Goal: Obtain resource: Obtain resource

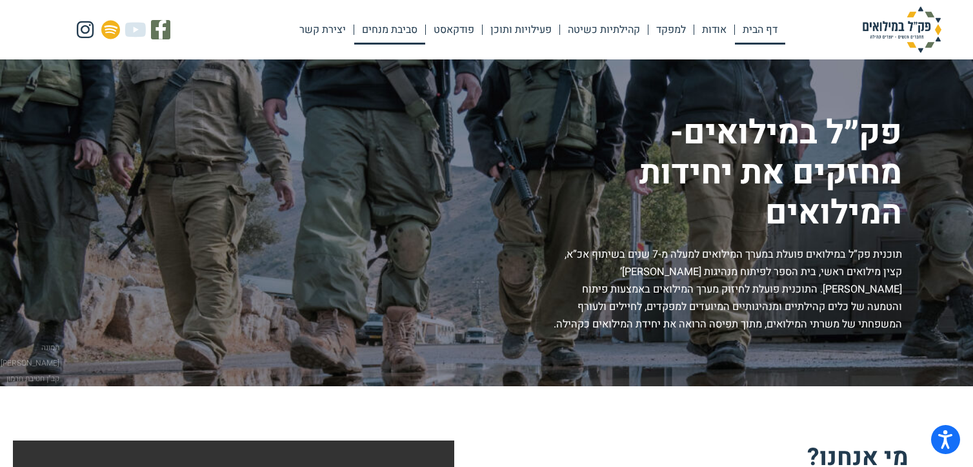
click at [408, 32] on link "סביבת מנחים" at bounding box center [389, 30] width 71 height 30
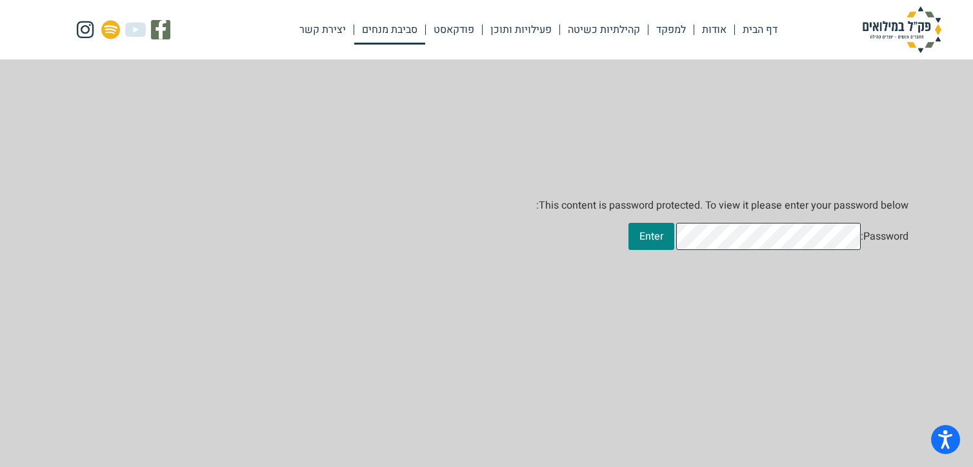
click at [912, 239] on form "This content is password protected. To view it please enter your password below…" at bounding box center [486, 292] width 973 height 467
click at [674, 250] on input "Enter" at bounding box center [652, 236] width 46 height 27
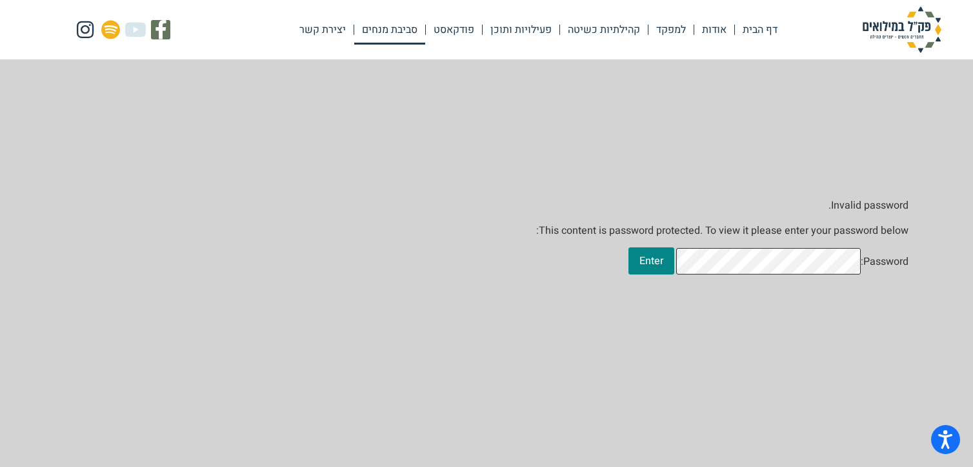
click at [934, 264] on form "Invalid password. This content is password protected. To view it please enter y…" at bounding box center [486, 292] width 973 height 467
drag, startPoint x: 891, startPoint y: 321, endPoint x: 892, endPoint y: 337, distance: 16.8
click at [891, 321] on form "Invalid password. This content is password protected. To view it please enter y…" at bounding box center [486, 292] width 973 height 467
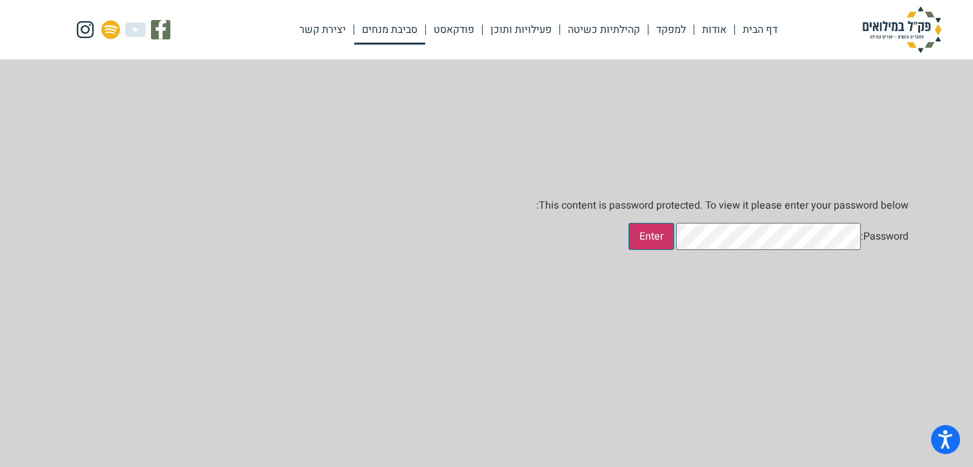
click at [674, 250] on input "Enter" at bounding box center [652, 236] width 46 height 27
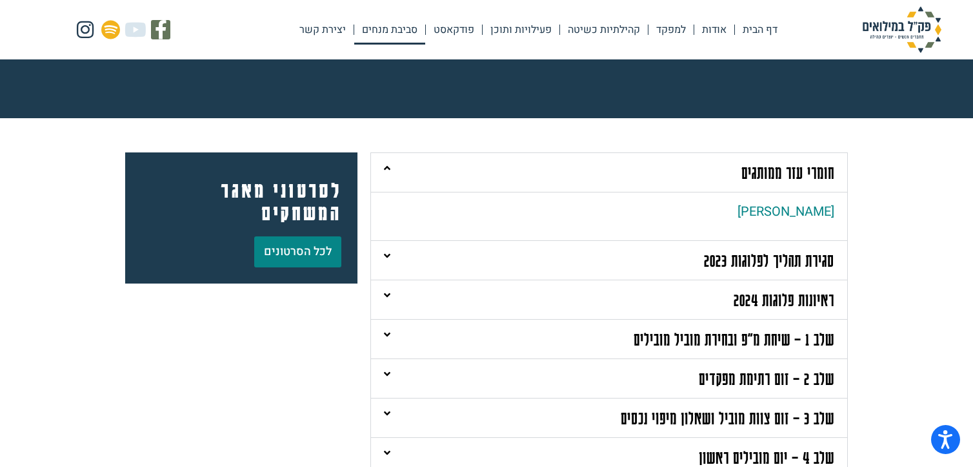
scroll to position [129, 0]
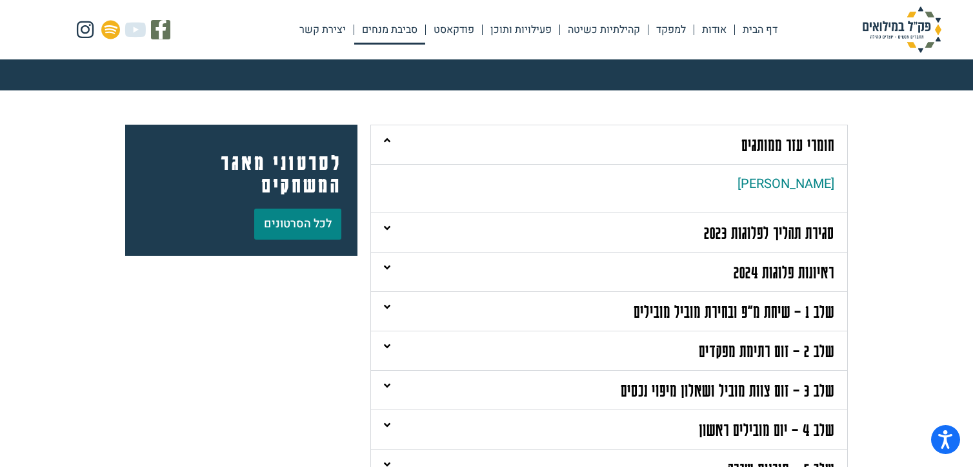
click at [795, 275] on link "ראיונות פלוגות 2024" at bounding box center [784, 271] width 101 height 20
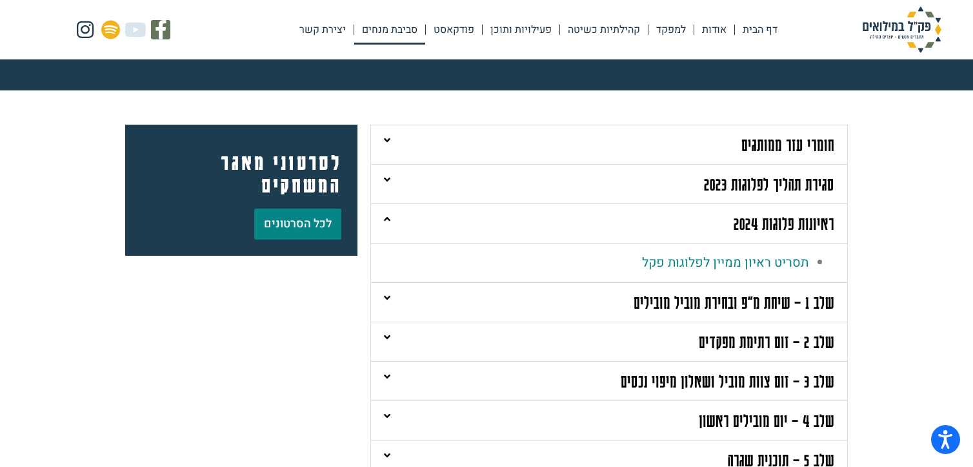
click at [780, 156] on div "חומרי עזר ממותגים" at bounding box center [609, 144] width 476 height 39
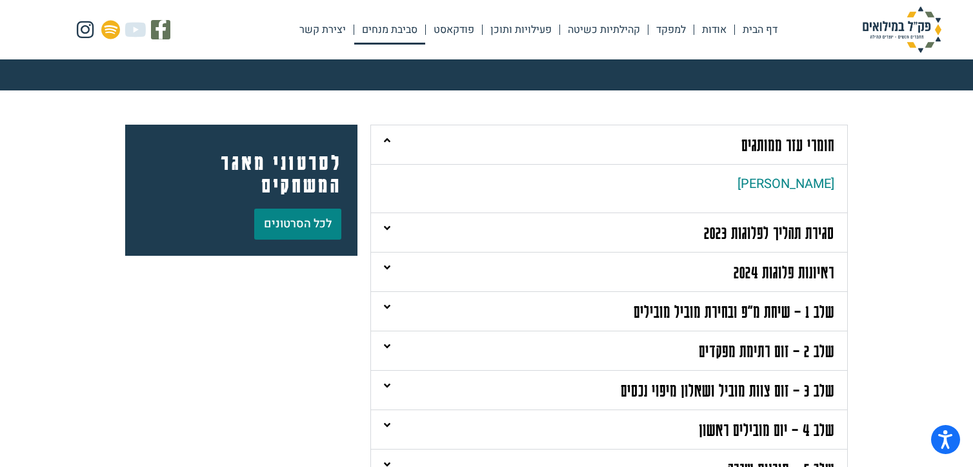
click at [772, 238] on link "סגירת תהליך לפלוגות 2023" at bounding box center [769, 232] width 130 height 20
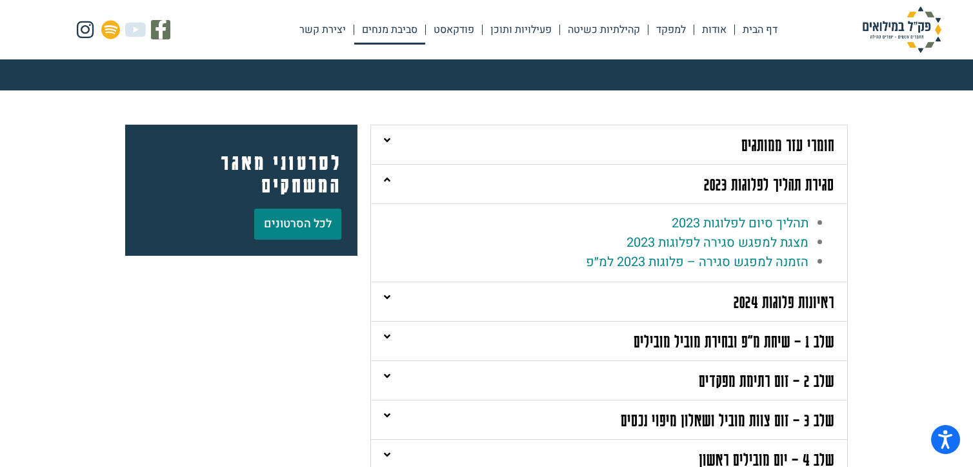
click at [812, 300] on link "ראיונות פלוגות 2024" at bounding box center [784, 301] width 101 height 20
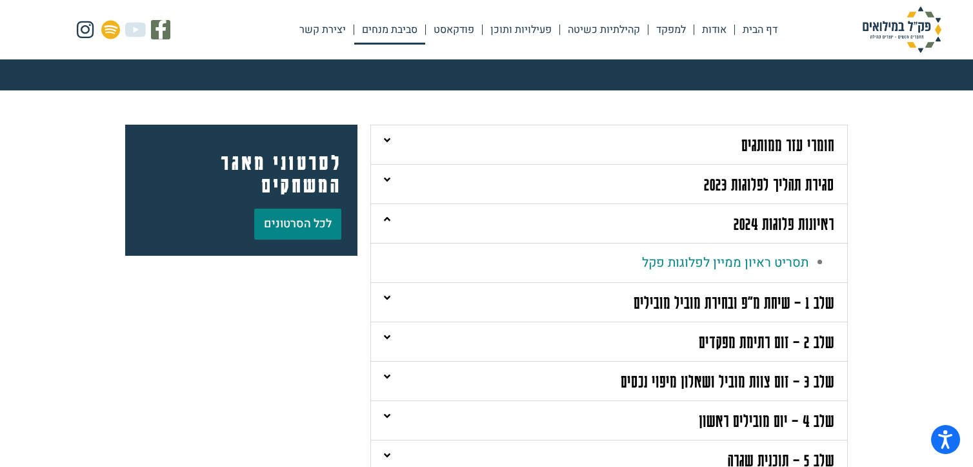
click at [752, 307] on link "שלב 1 – שיחת מ"פ ובחירת מוביל מובילים" at bounding box center [734, 302] width 201 height 20
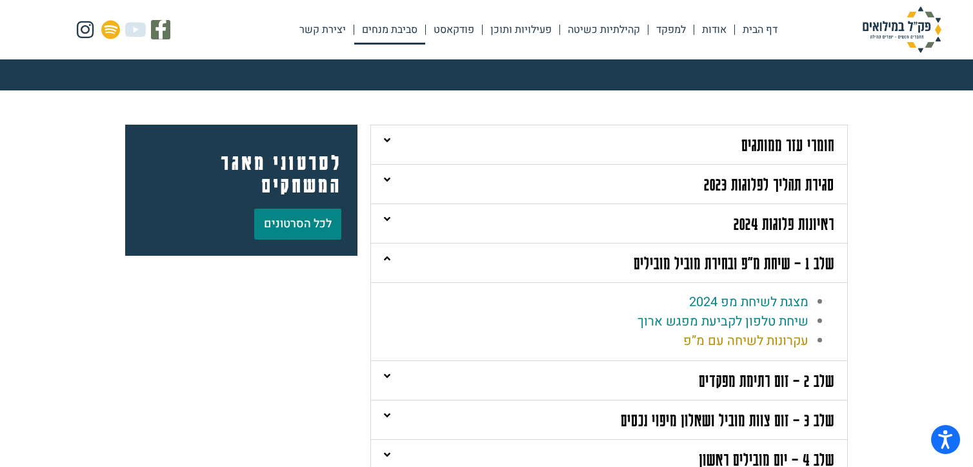
click at [726, 343] on link "עקרונות לשיחה עם מ”פ" at bounding box center [745, 340] width 125 height 19
